Goal: Task Accomplishment & Management: Manage account settings

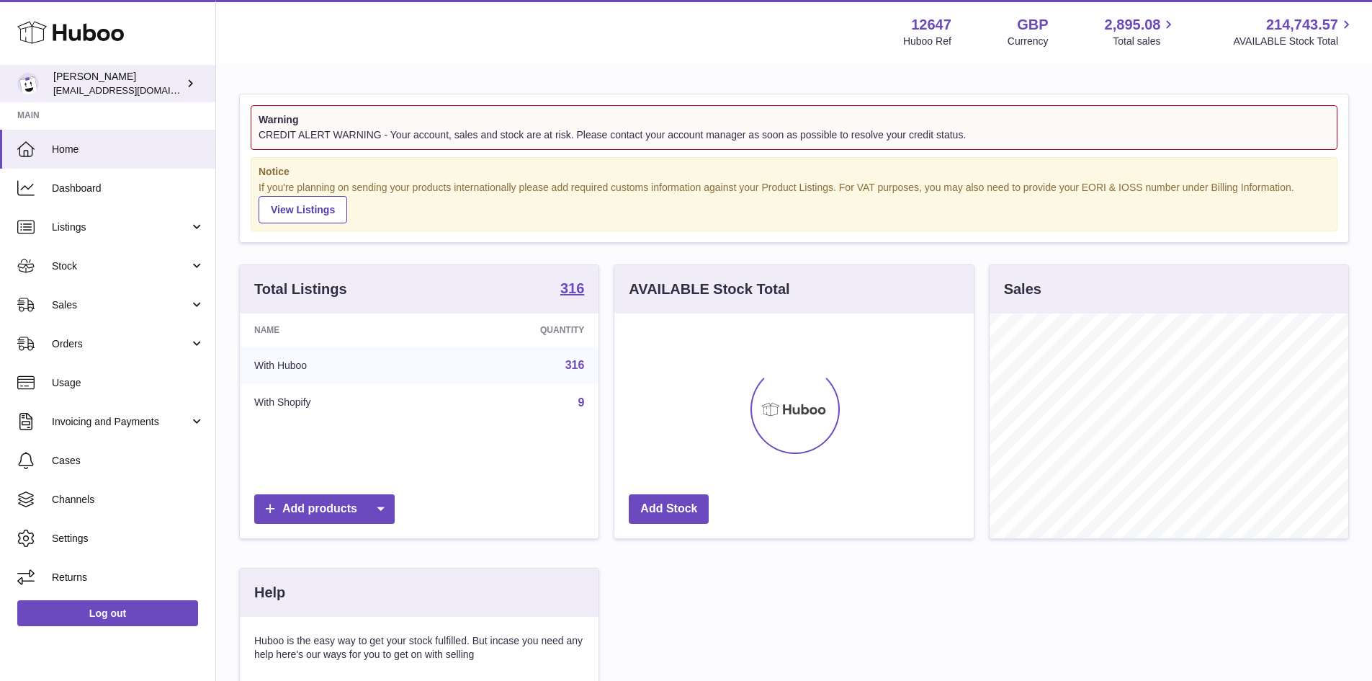
scroll to position [225, 360]
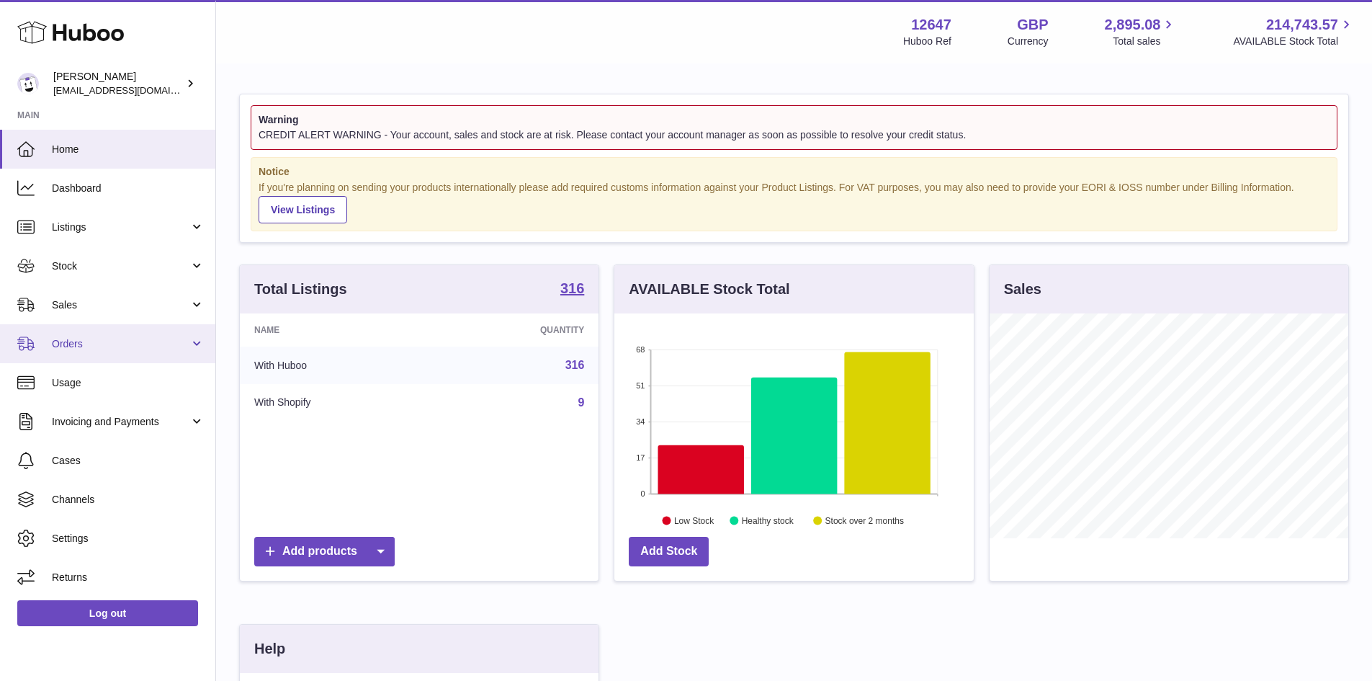
click at [131, 331] on link "Orders" at bounding box center [107, 343] width 215 height 39
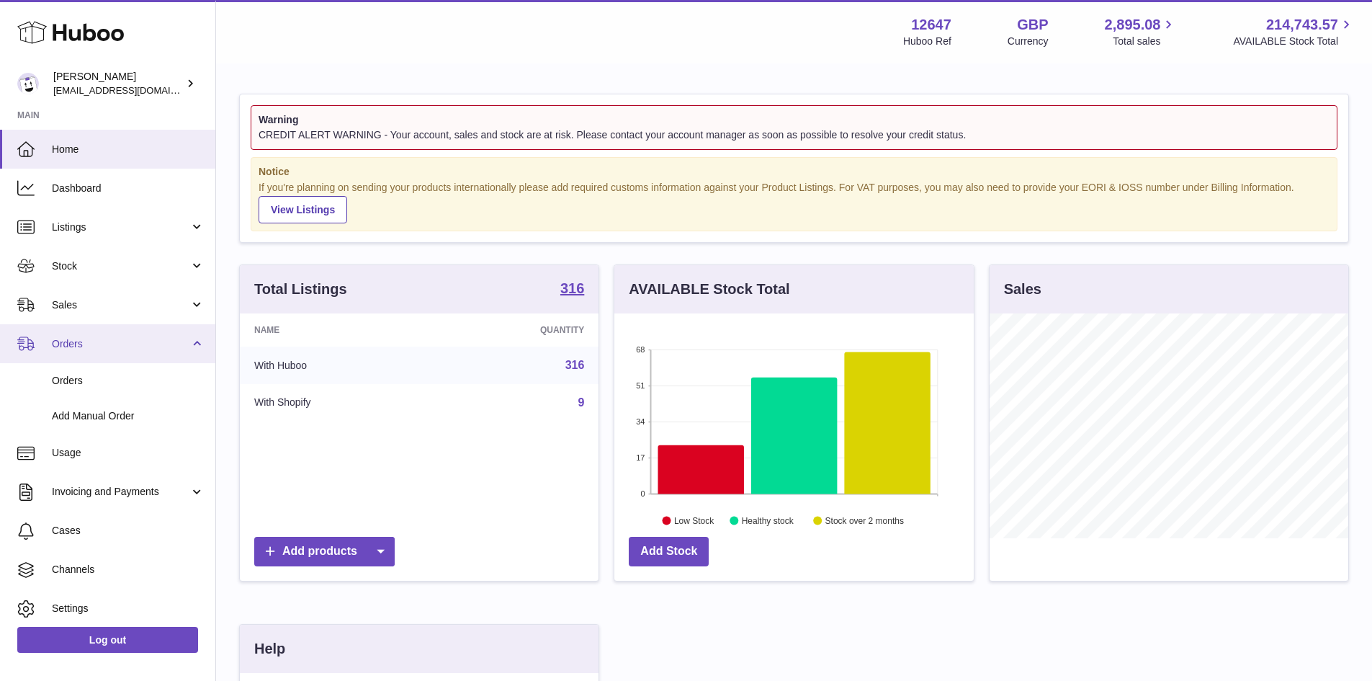
click at [127, 340] on span "Orders" at bounding box center [121, 344] width 138 height 14
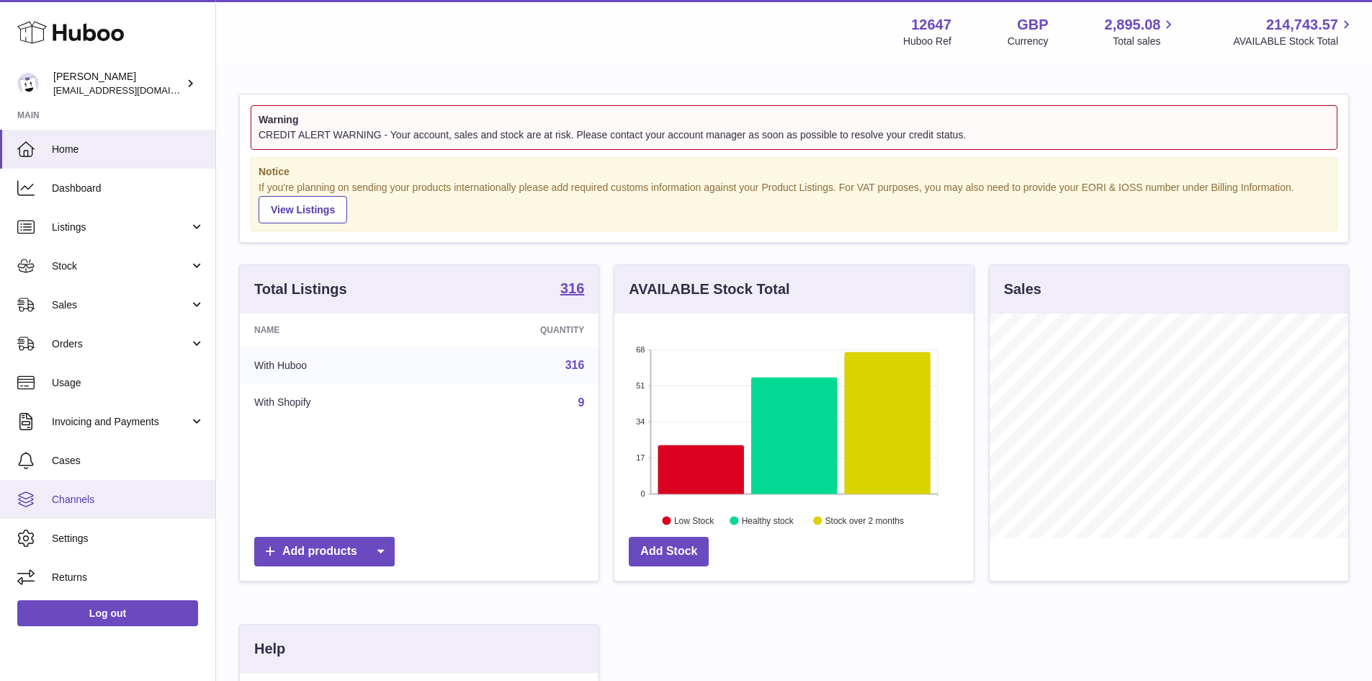
click at [149, 495] on span "Channels" at bounding box center [128, 500] width 153 height 14
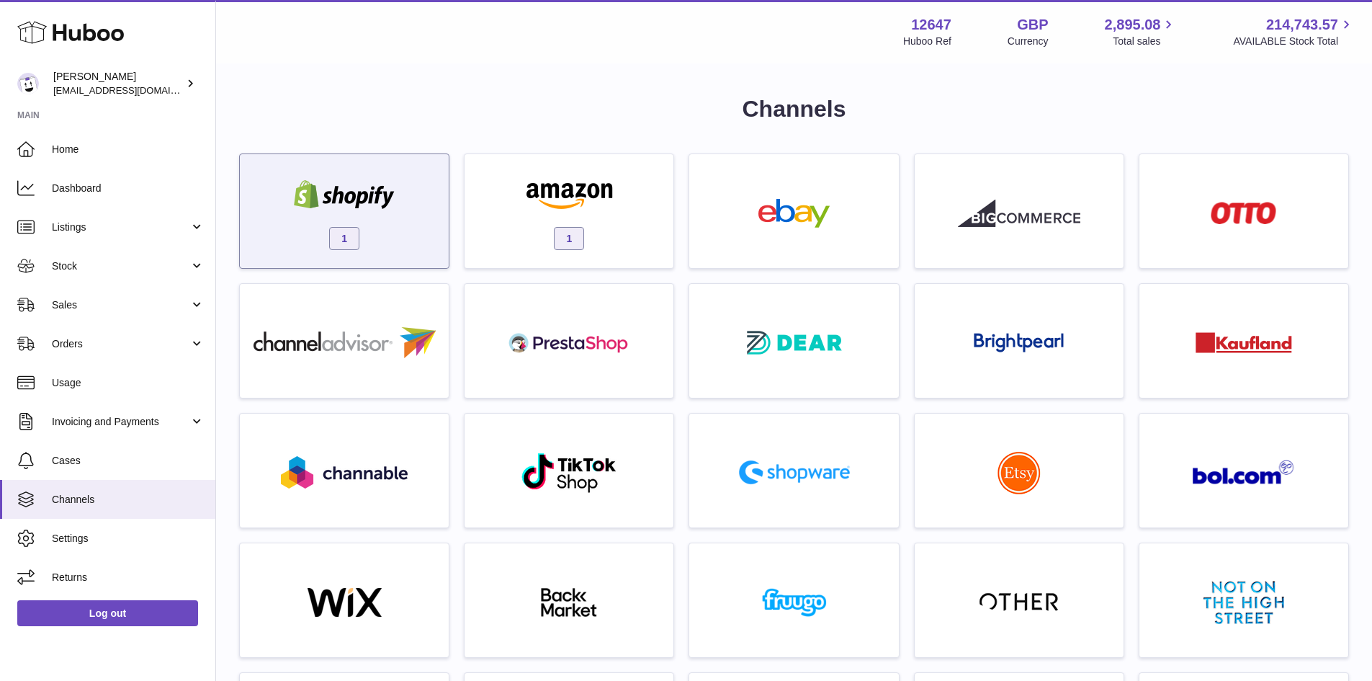
click at [353, 207] on img at bounding box center [344, 194] width 122 height 29
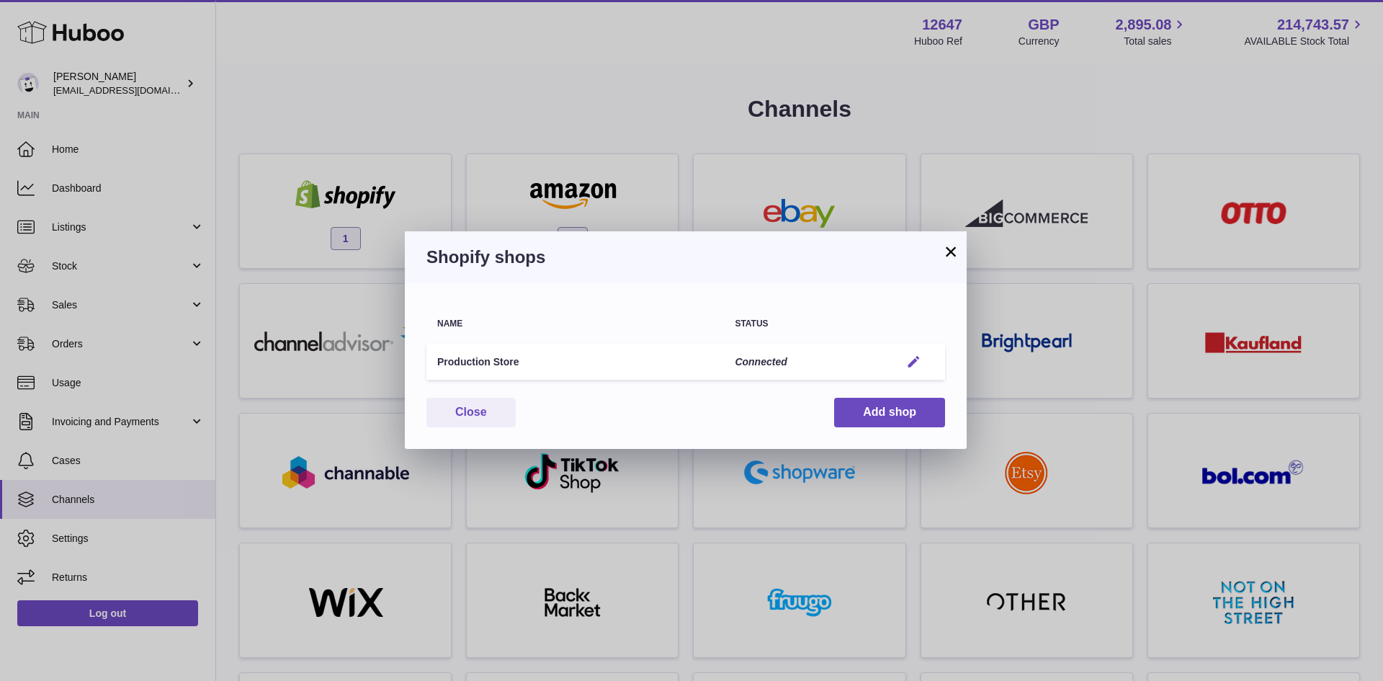
click at [918, 360] on em "button" at bounding box center [913, 361] width 15 height 15
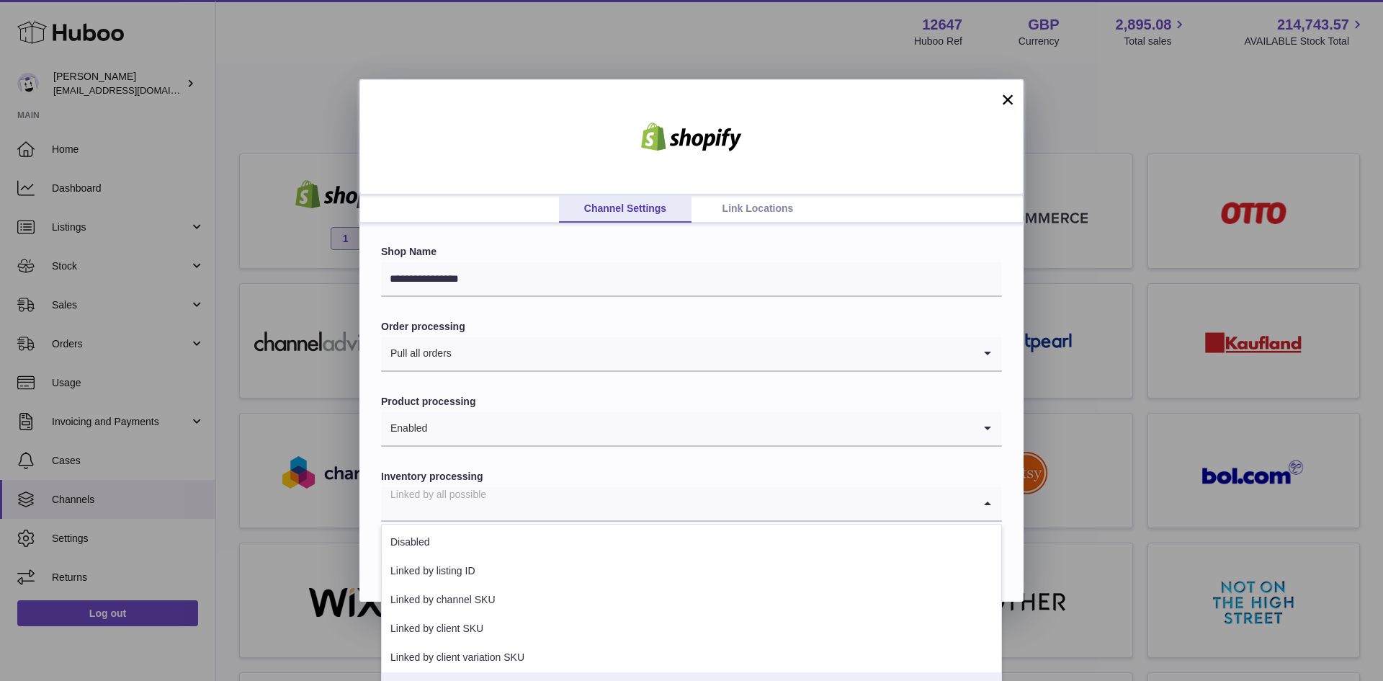
click at [572, 505] on input "Search for option" at bounding box center [677, 503] width 592 height 33
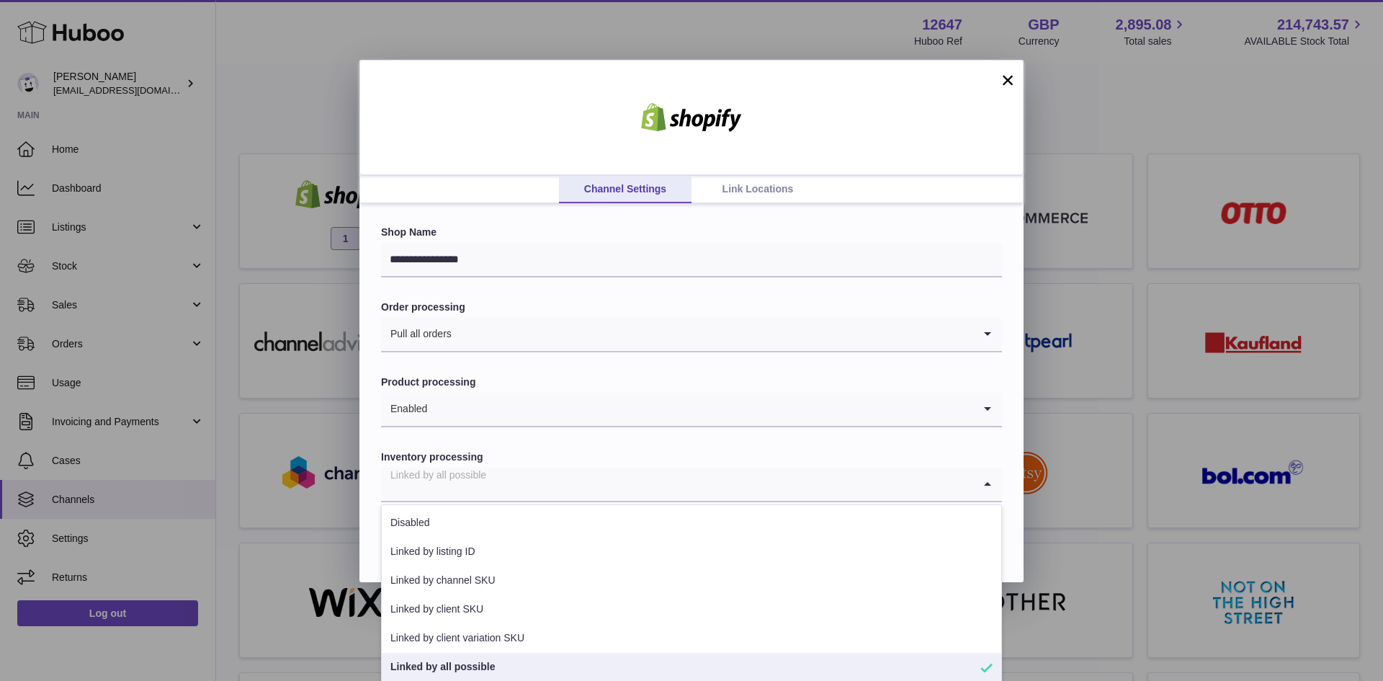
scroll to position [24, 0]
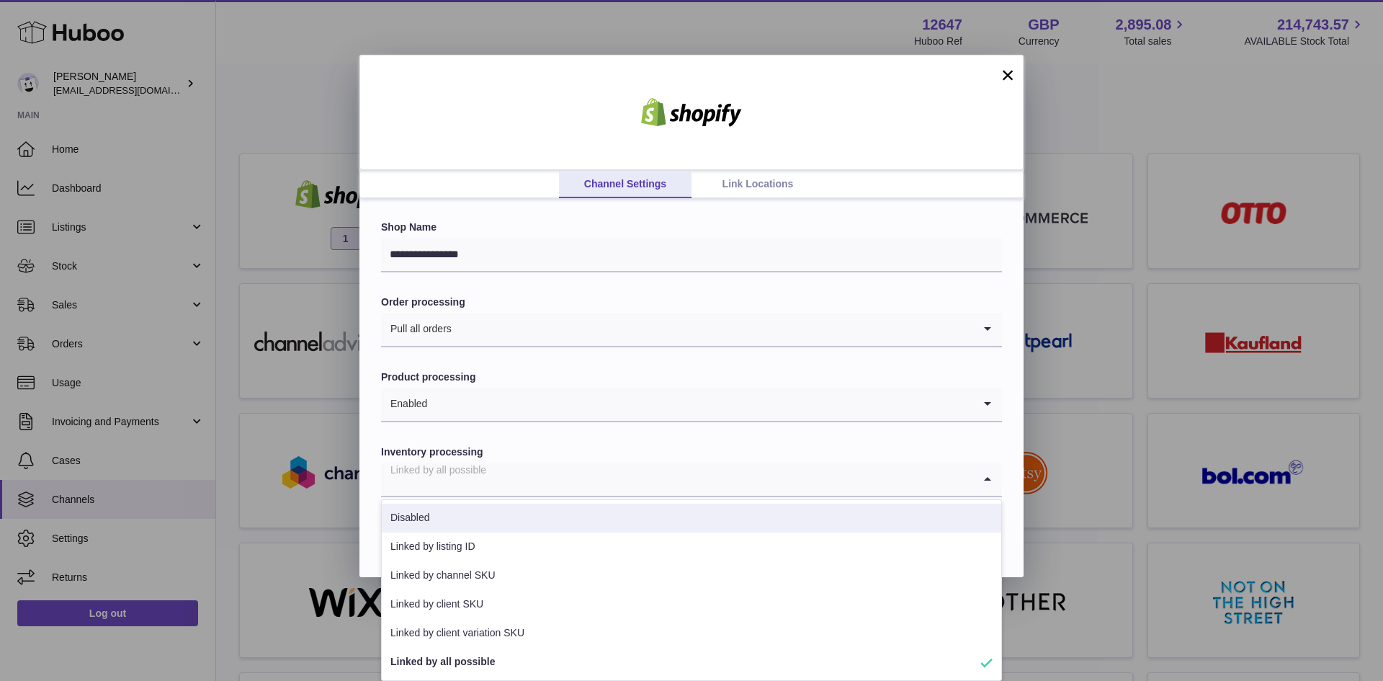
click at [524, 313] on input "Search for option" at bounding box center [712, 329] width 521 height 33
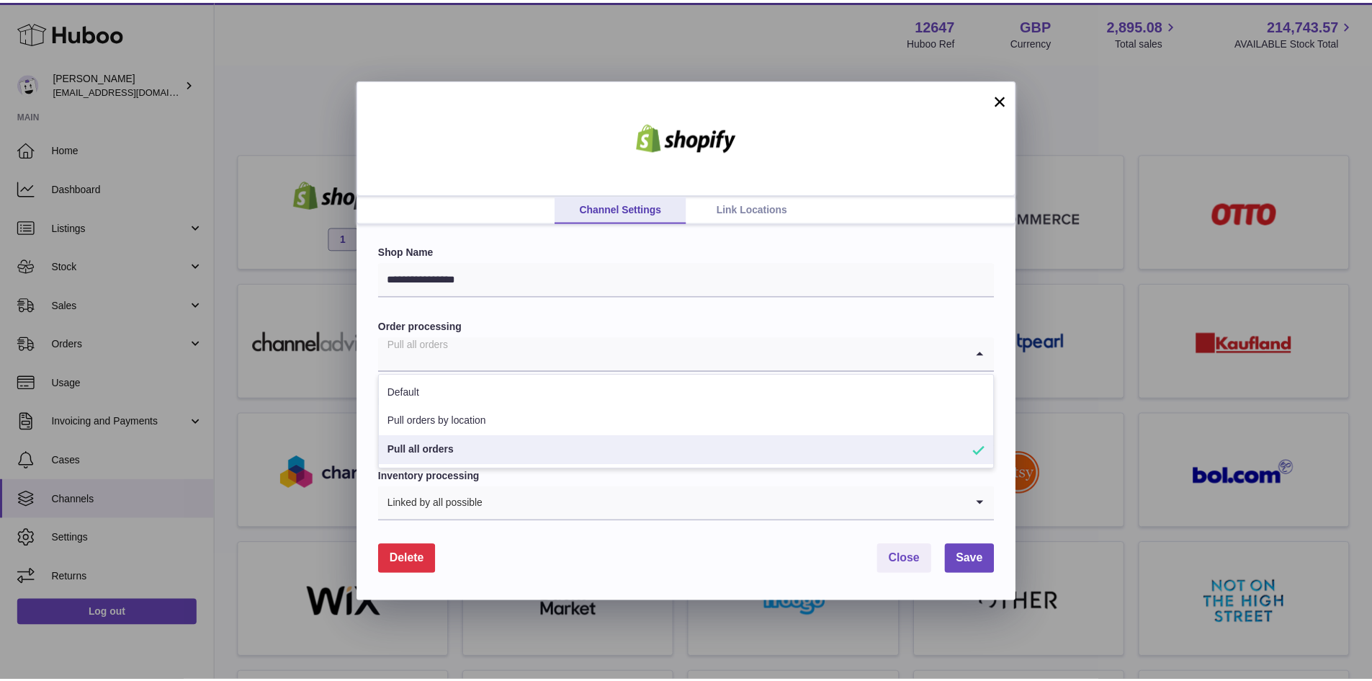
scroll to position [0, 0]
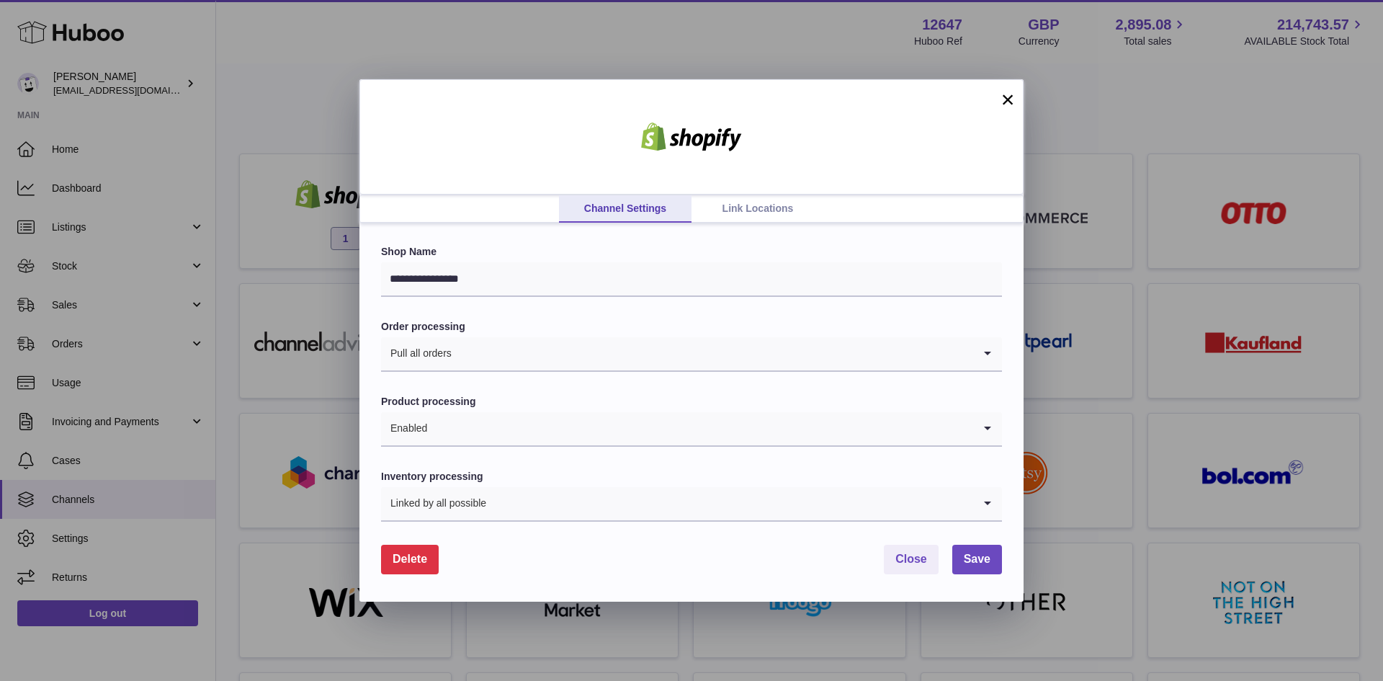
click at [1014, 93] on button "×" at bounding box center [1007, 99] width 17 height 17
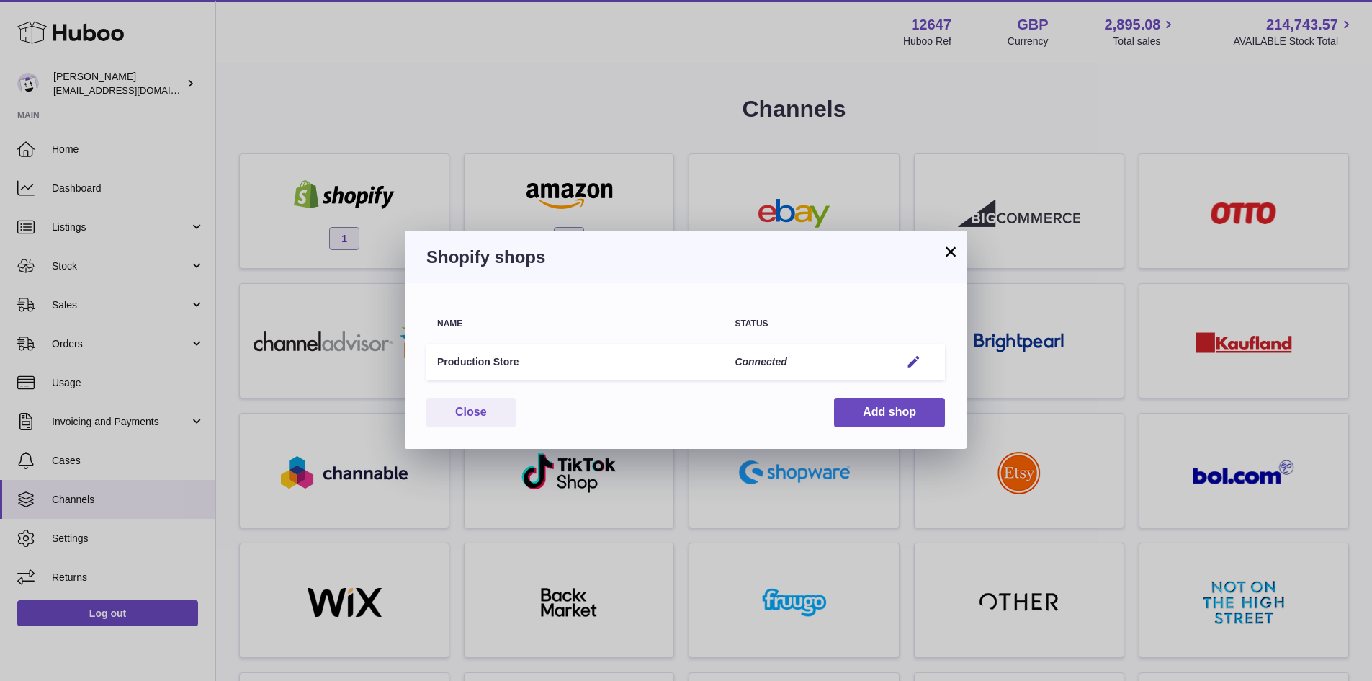
click at [952, 254] on button "×" at bounding box center [950, 251] width 17 height 17
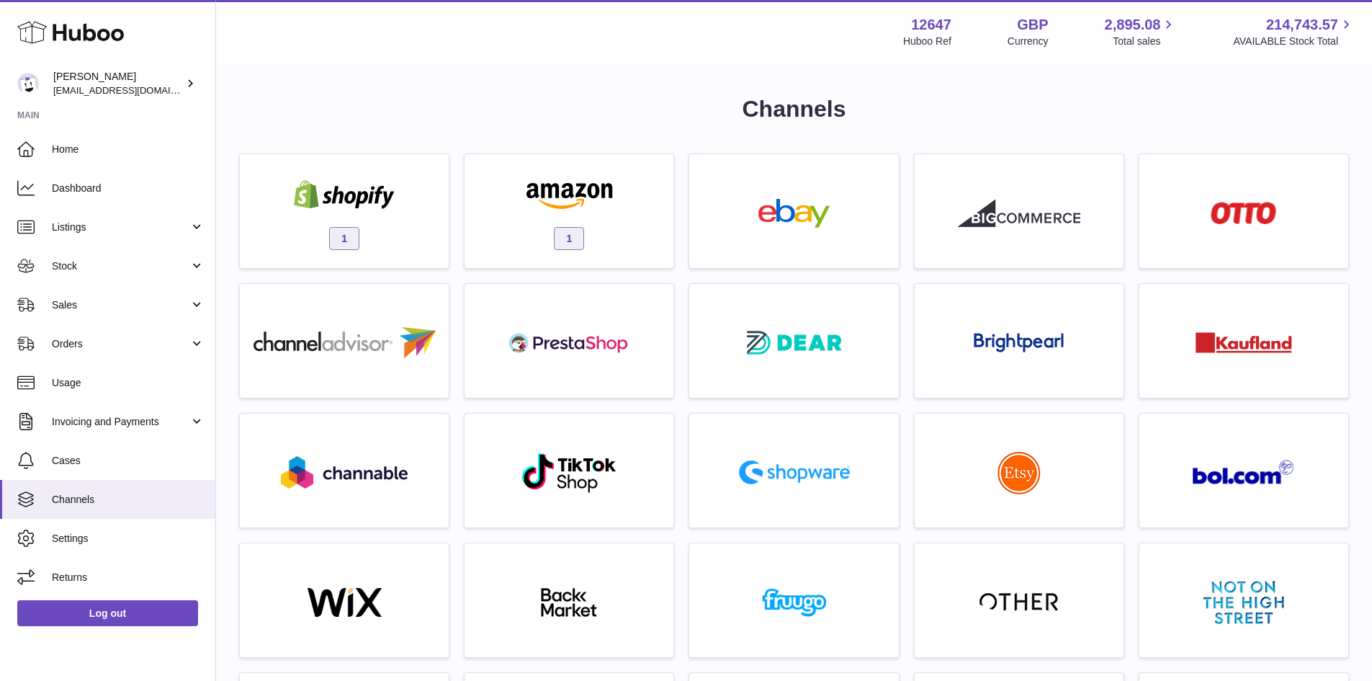
drag, startPoint x: 543, startPoint y: 202, endPoint x: 545, endPoint y: 214, distance: 12.4
click at [543, 202] on img at bounding box center [569, 194] width 122 height 29
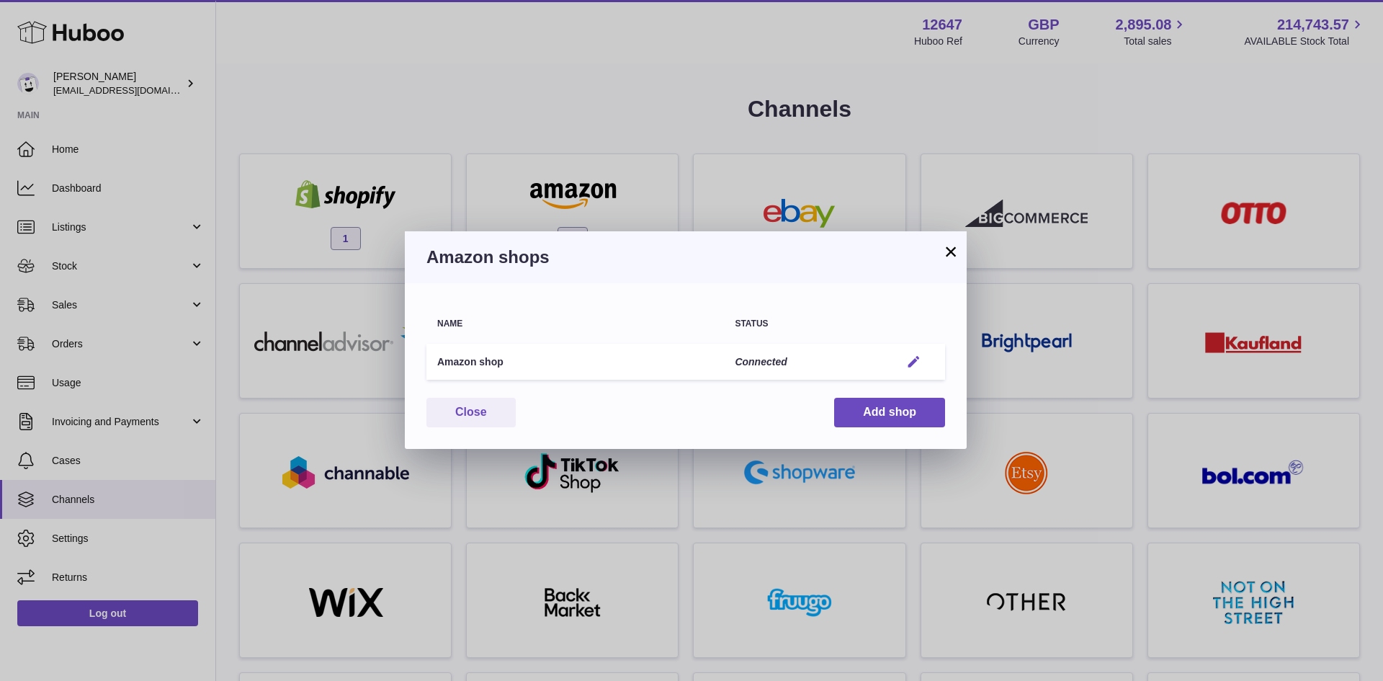
click at [915, 361] on em "button" at bounding box center [913, 361] width 15 height 15
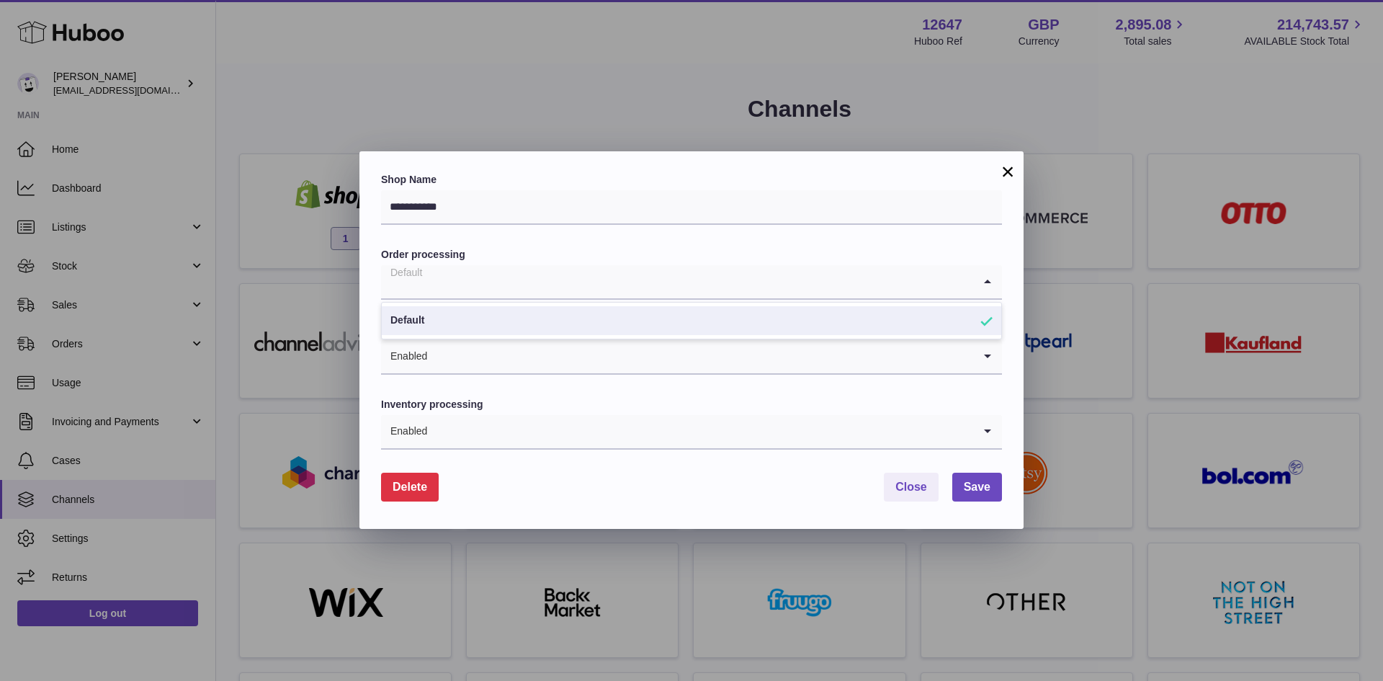
click at [890, 285] on input "Search for option" at bounding box center [677, 281] width 592 height 33
click at [843, 356] on input "Search for option" at bounding box center [700, 356] width 545 height 33
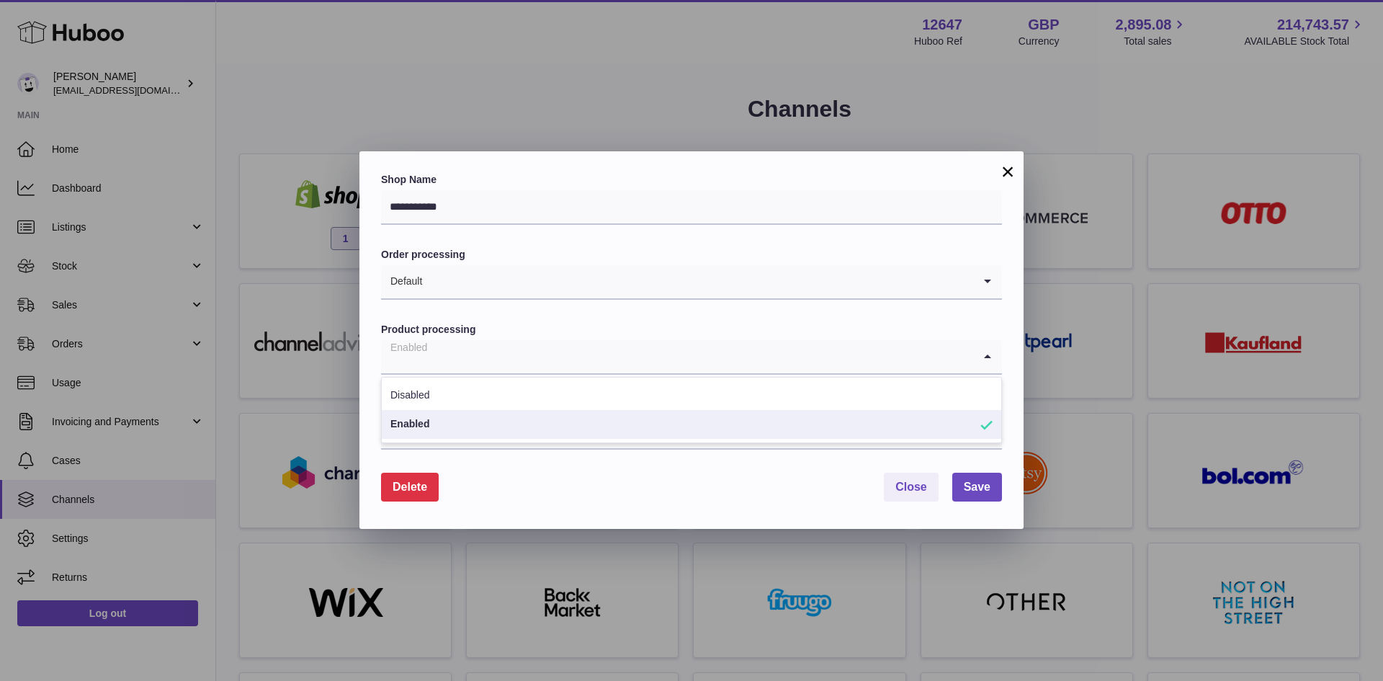
click at [823, 320] on form "**********" at bounding box center [691, 337] width 621 height 329
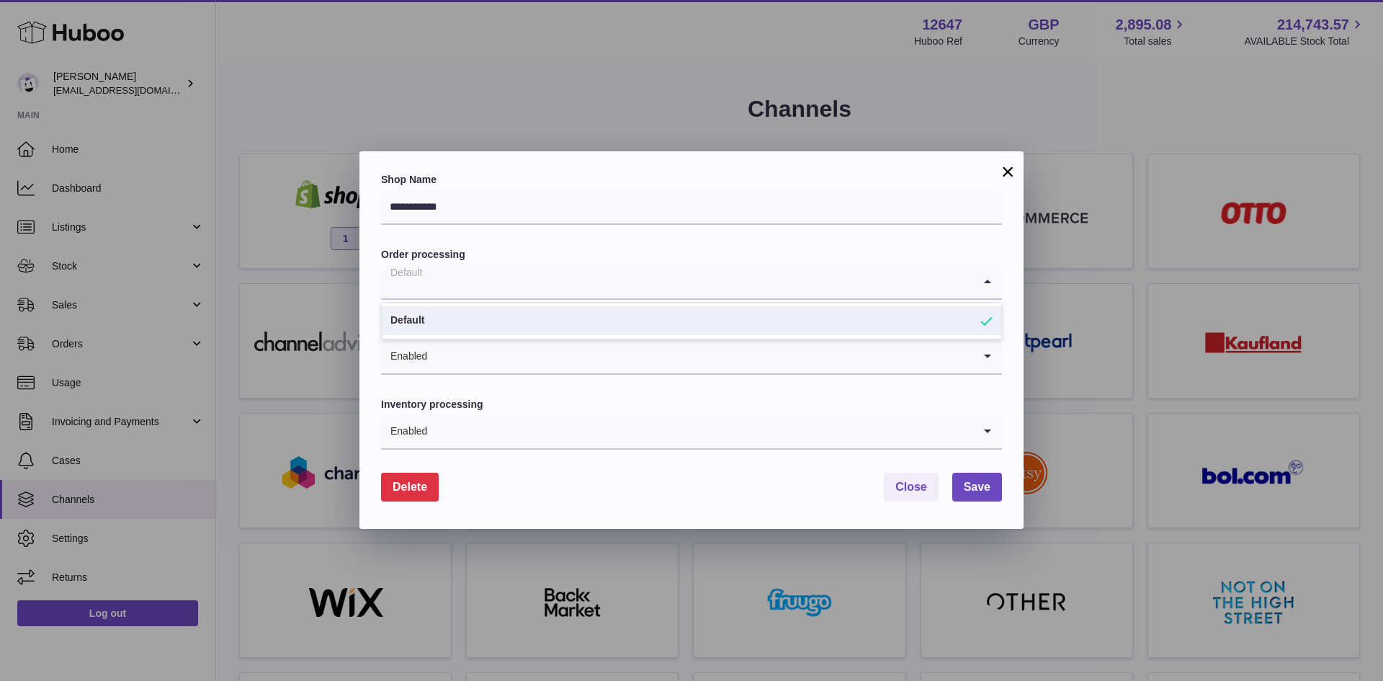
click at [811, 287] on input "Search for option" at bounding box center [677, 281] width 592 height 33
click at [798, 227] on form "**********" at bounding box center [691, 337] width 621 height 329
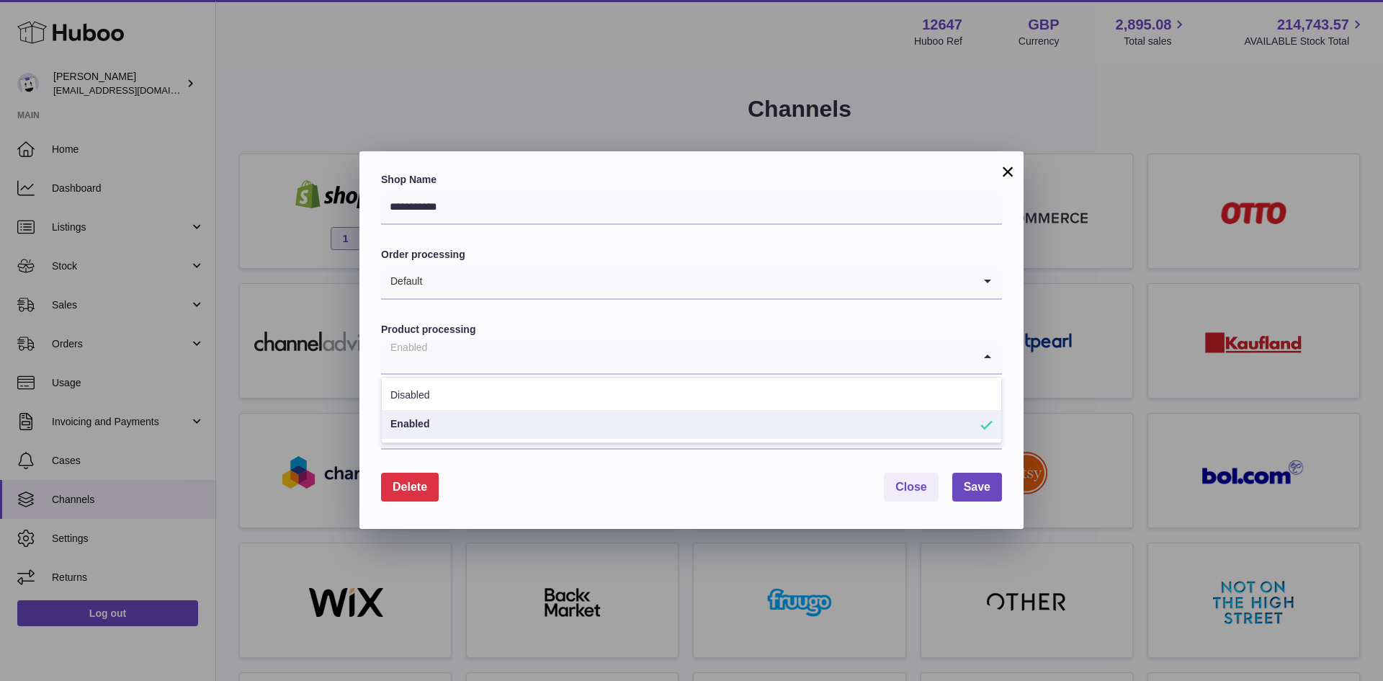
click at [749, 370] on input "Search for option" at bounding box center [677, 356] width 592 height 33
click at [724, 328] on label "Product processing" at bounding box center [691, 330] width 621 height 14
click at [736, 428] on input "Search for option" at bounding box center [700, 431] width 545 height 33
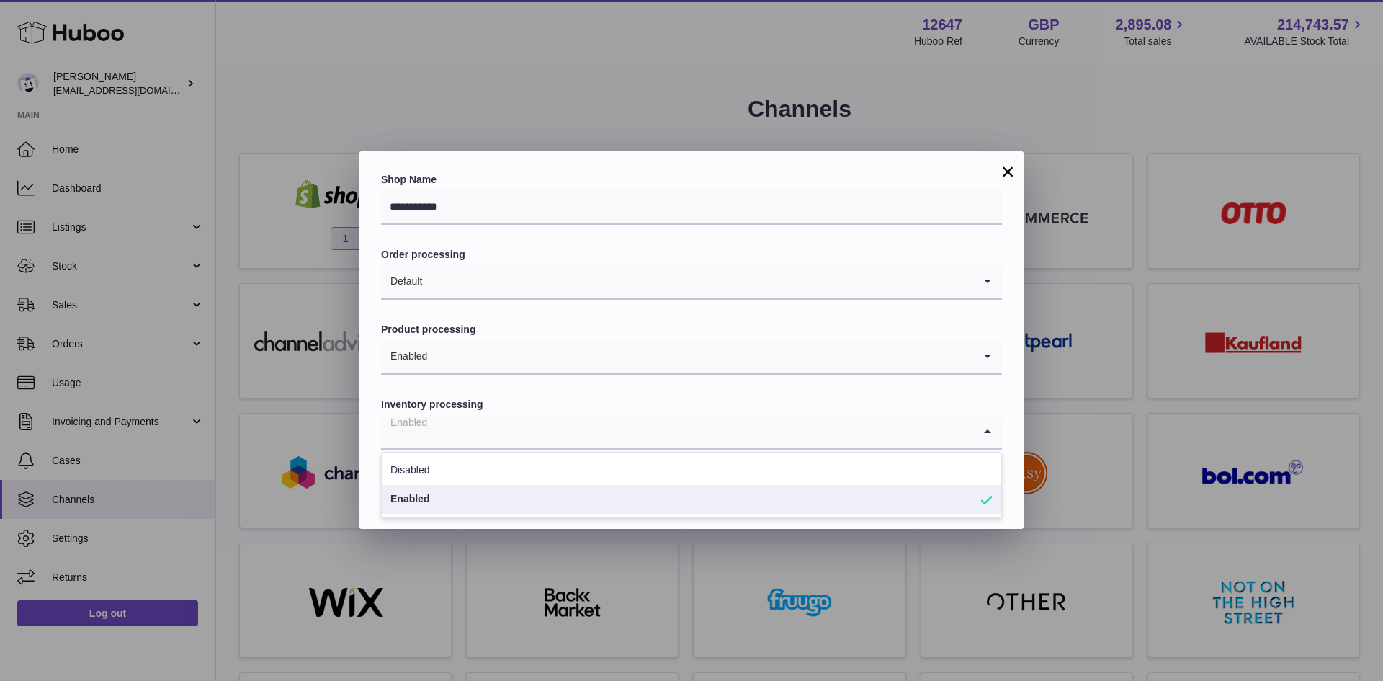
click at [724, 386] on form "**********" at bounding box center [691, 337] width 621 height 329
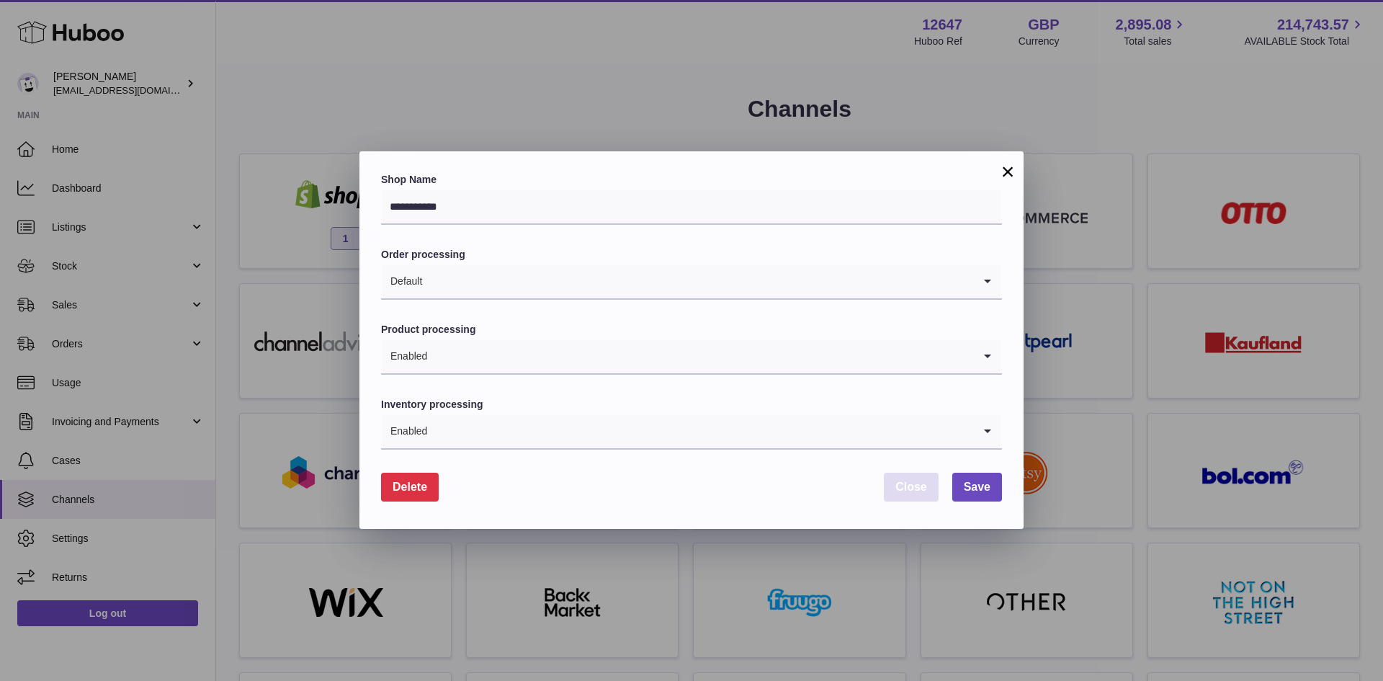
click at [917, 481] on span "Close" at bounding box center [912, 487] width 32 height 12
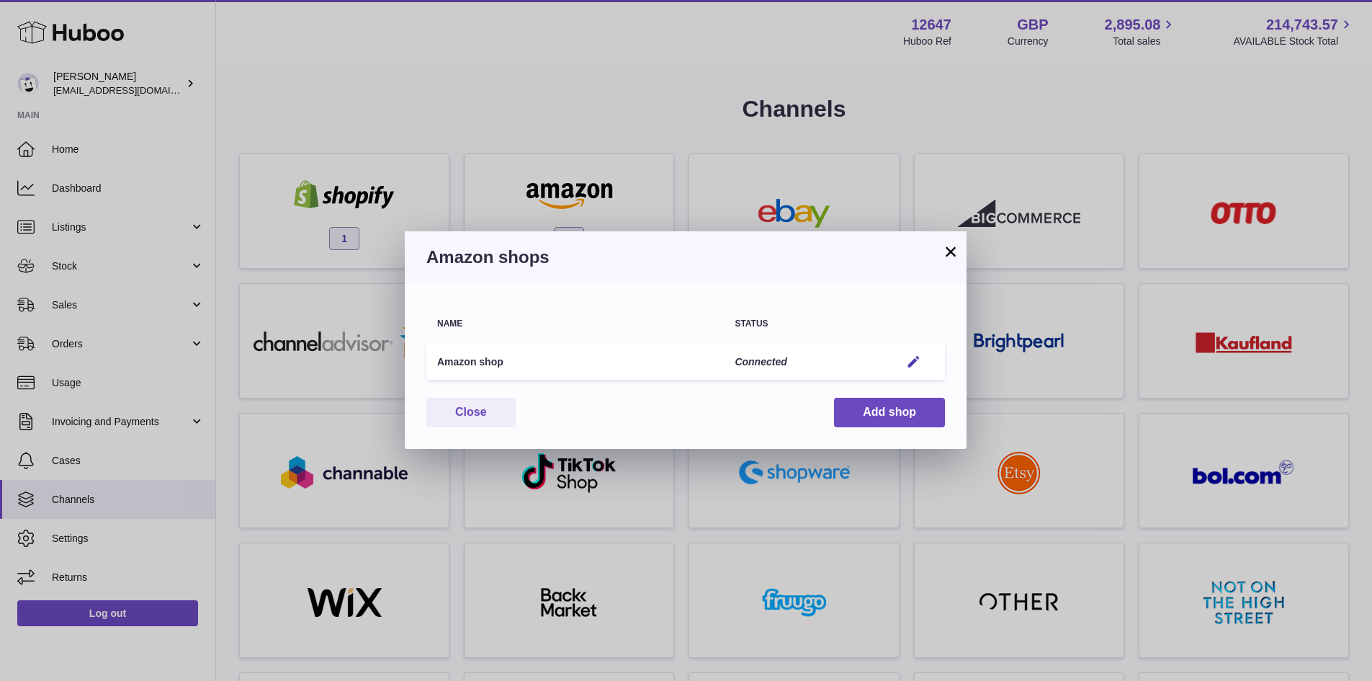
click at [946, 256] on button "×" at bounding box center [950, 251] width 17 height 17
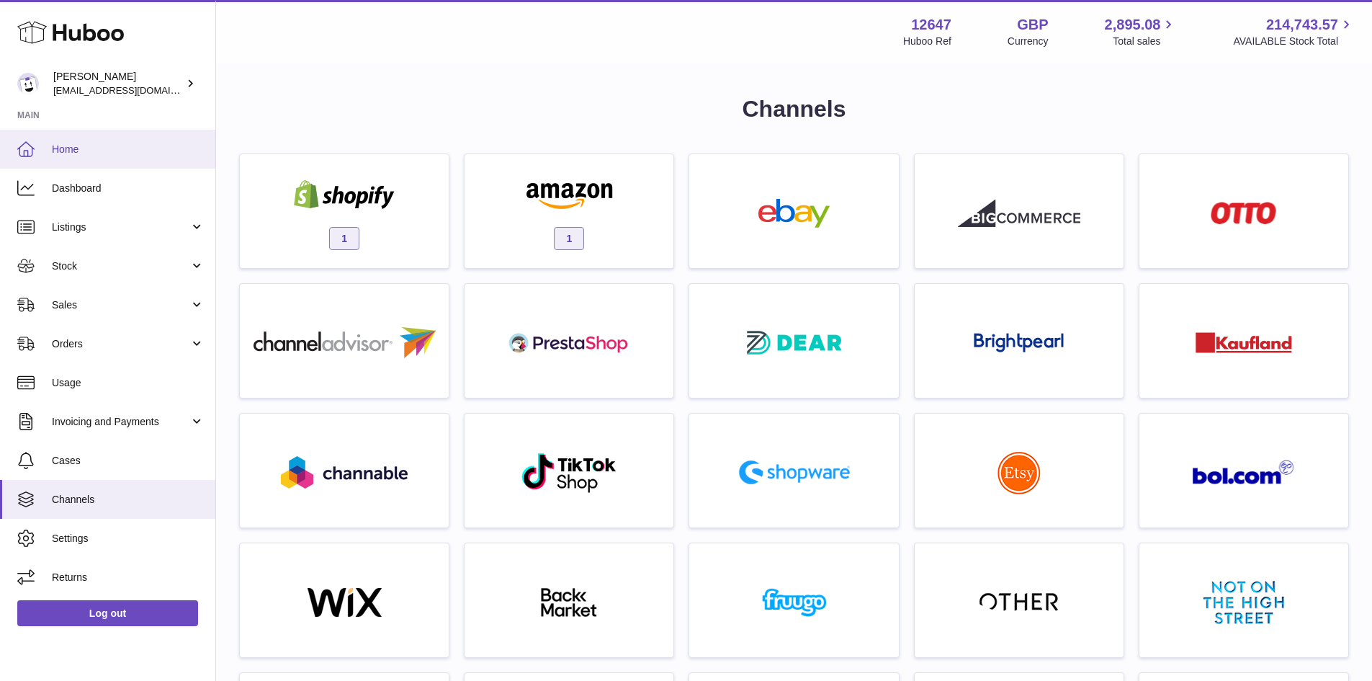
click at [159, 141] on link "Home" at bounding box center [107, 149] width 215 height 39
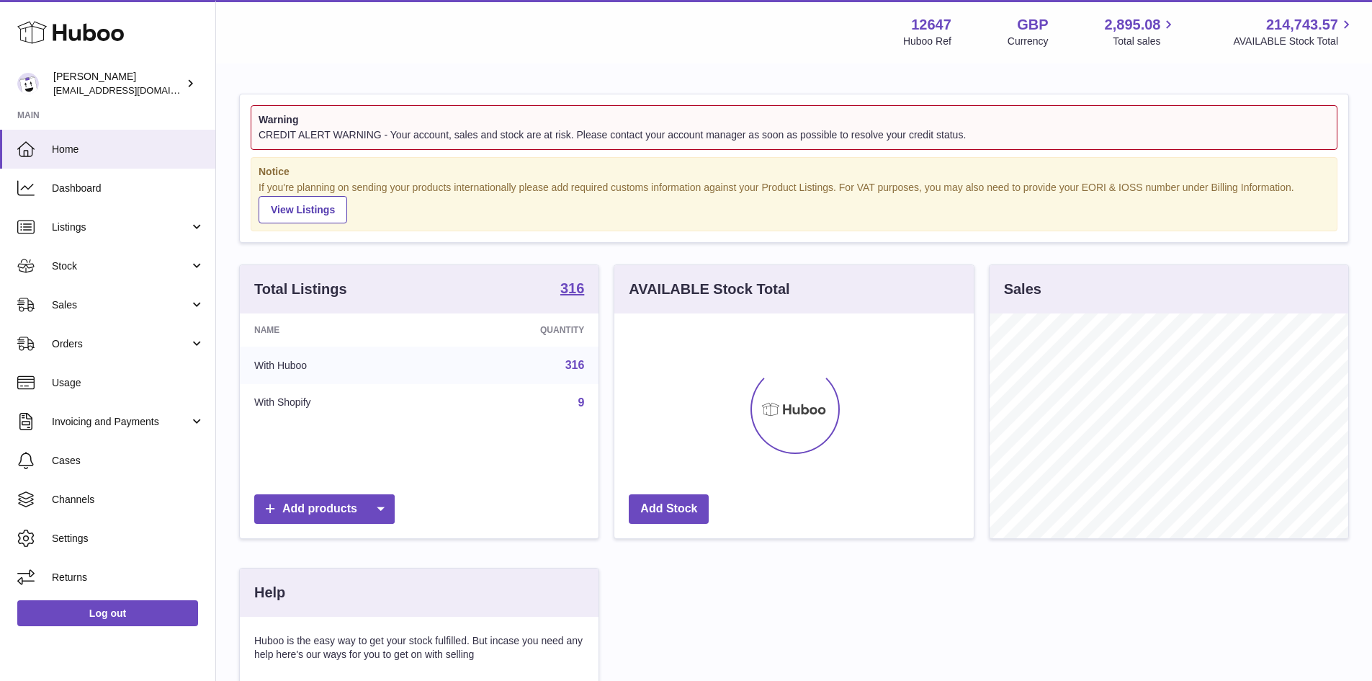
scroll to position [225, 360]
